Goal: Find specific page/section: Find specific page/section

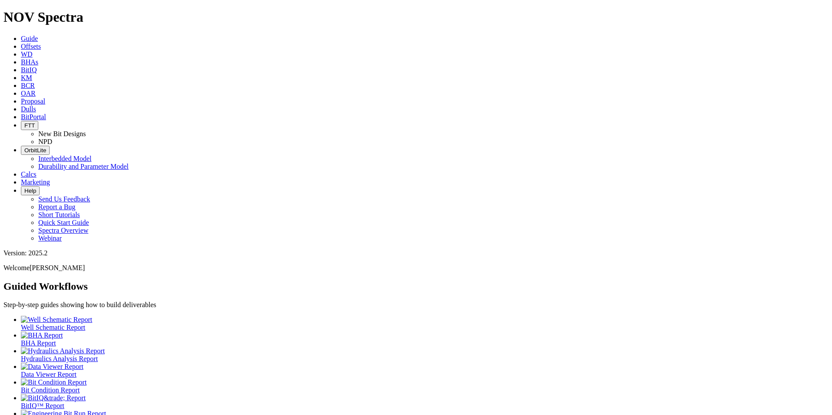
click at [21, 105] on icon at bounding box center [21, 108] width 0 height 7
